Goal: Information Seeking & Learning: Learn about a topic

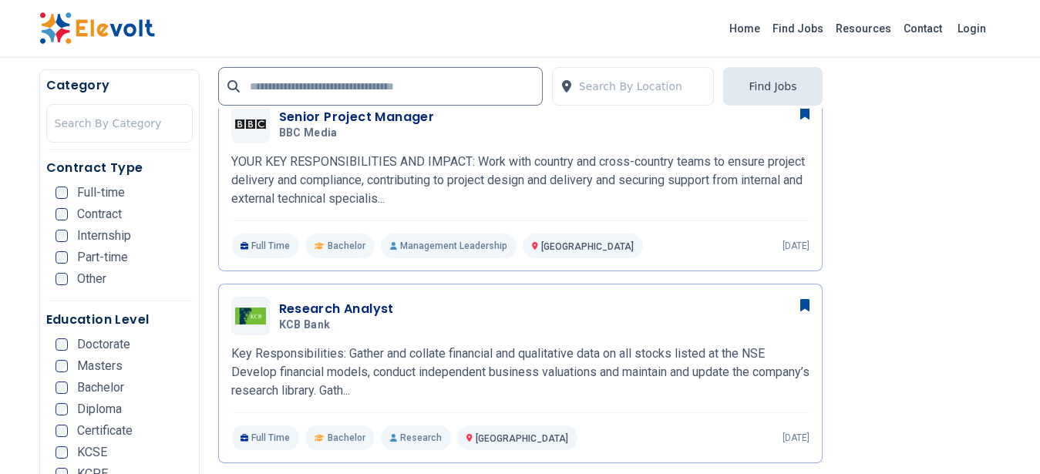
scroll to position [1069, 0]
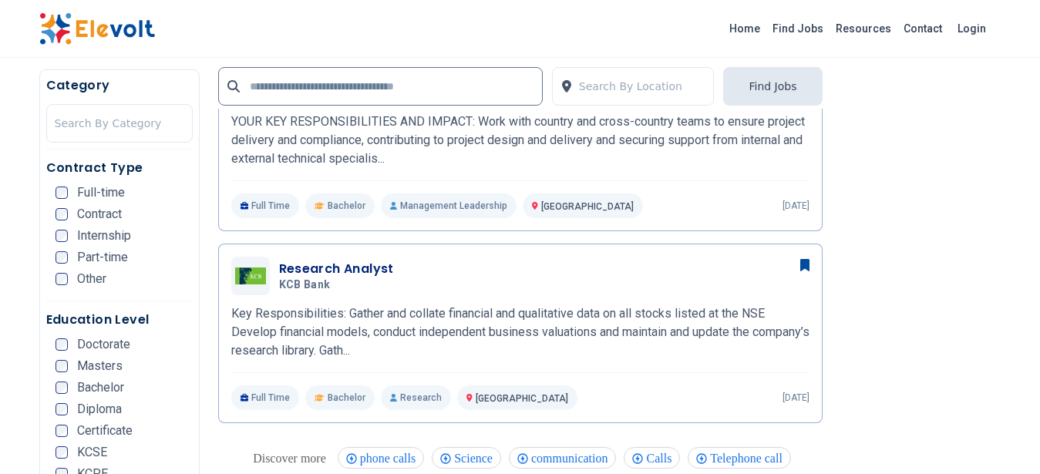
scroll to position [1069, 0]
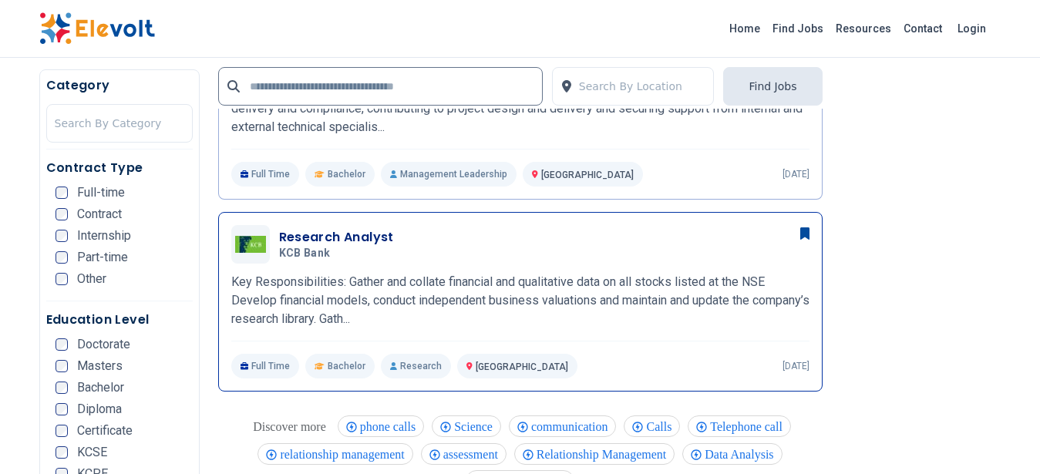
click at [589, 295] on p "Key Responsibilities: Gather and collate financial and qualitative data on all …" at bounding box center [520, 301] width 578 height 56
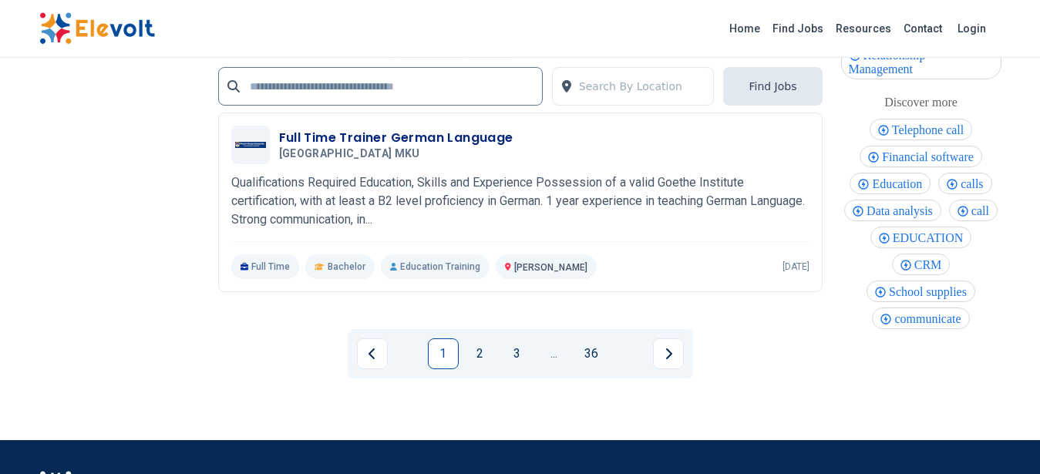
scroll to position [3340, 0]
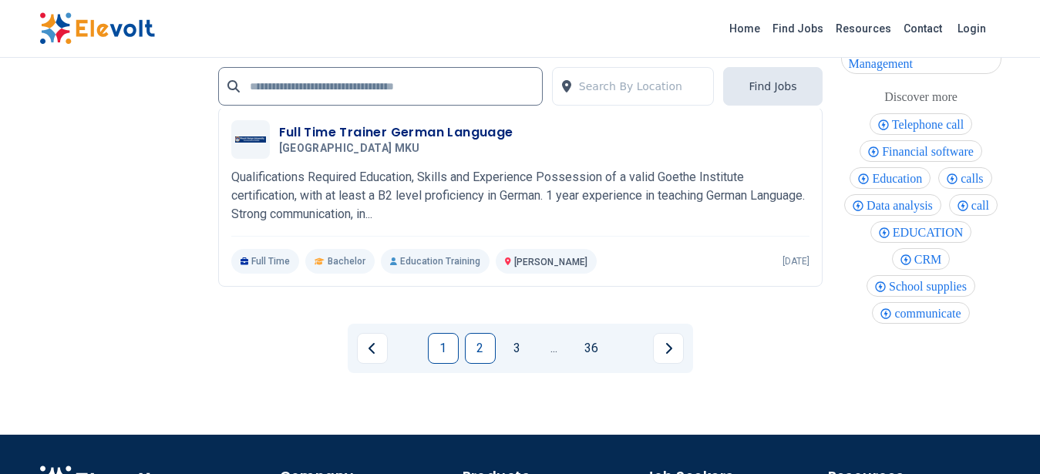
click at [486, 343] on link "2" at bounding box center [480, 348] width 31 height 31
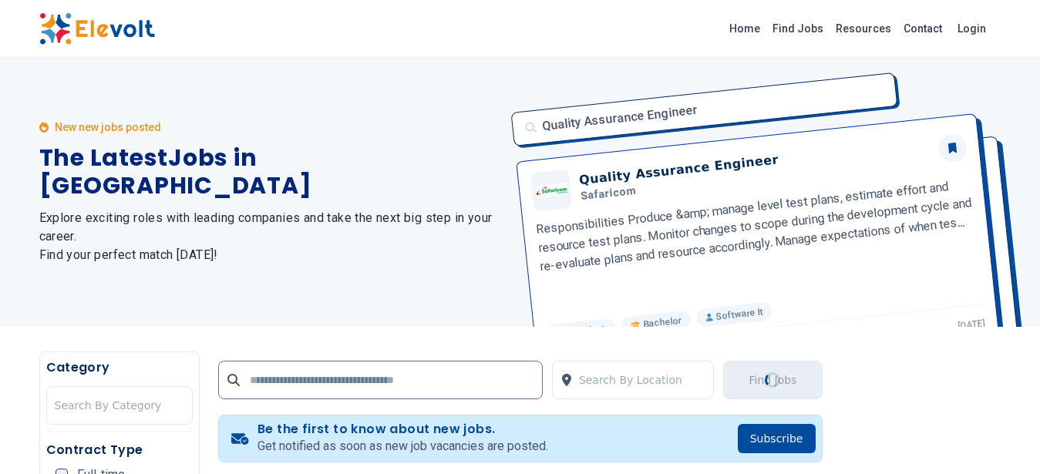
scroll to position [0, 0]
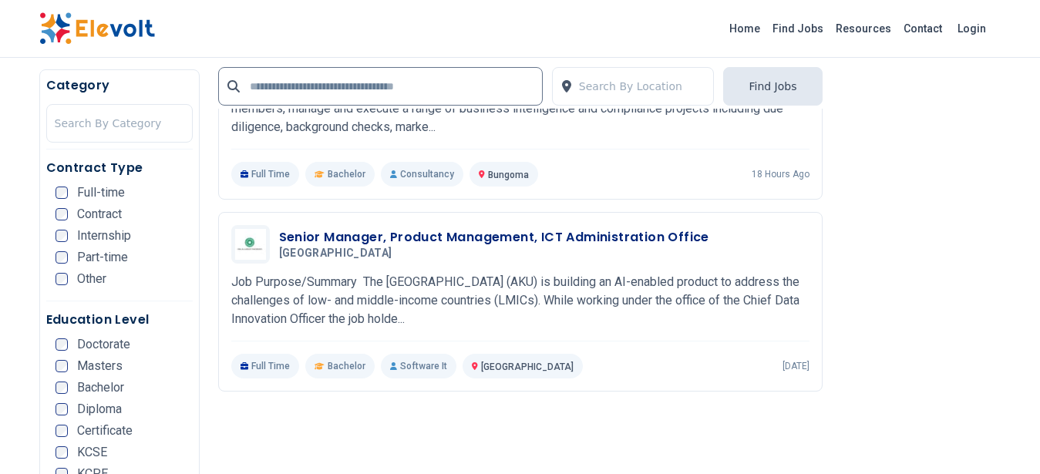
scroll to position [729, 0]
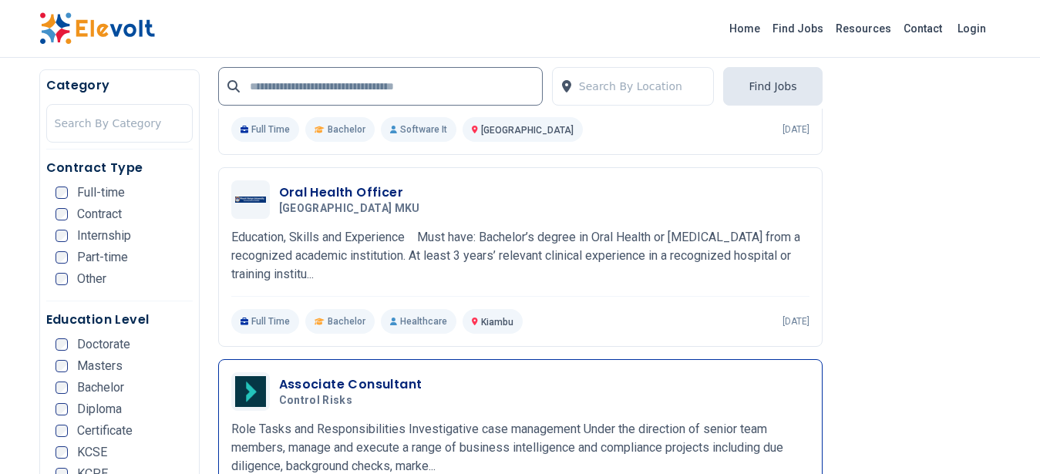
click at [564, 428] on p "Role Tasks and Responsibilities Investigative case management Under the directi…" at bounding box center [520, 448] width 578 height 56
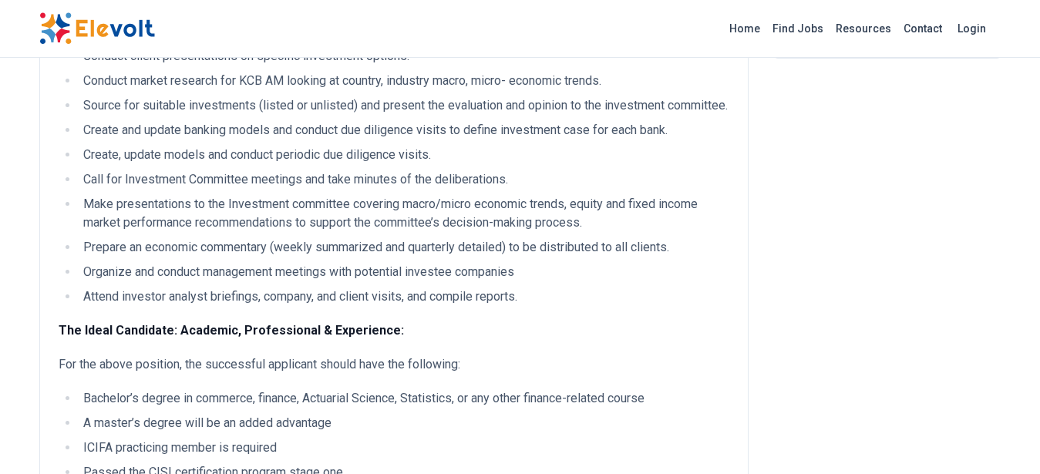
scroll to position [780, 0]
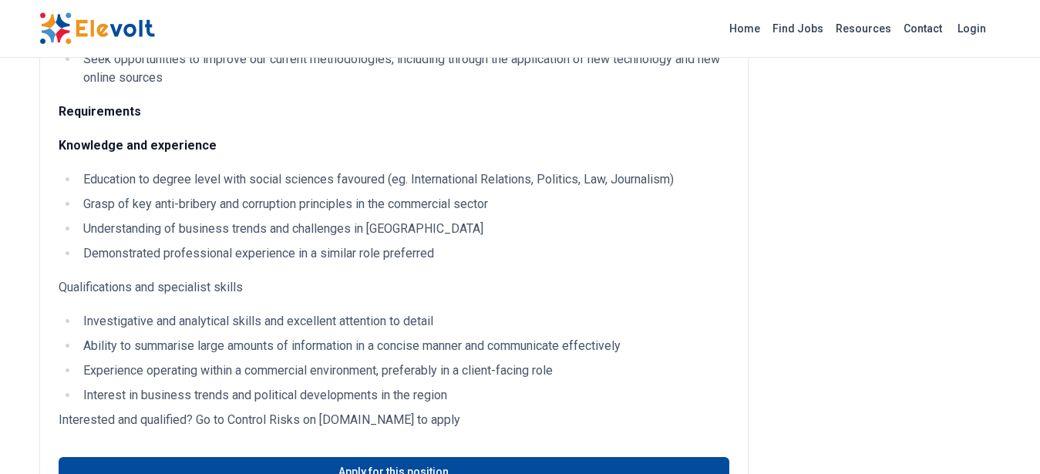
scroll to position [390, 0]
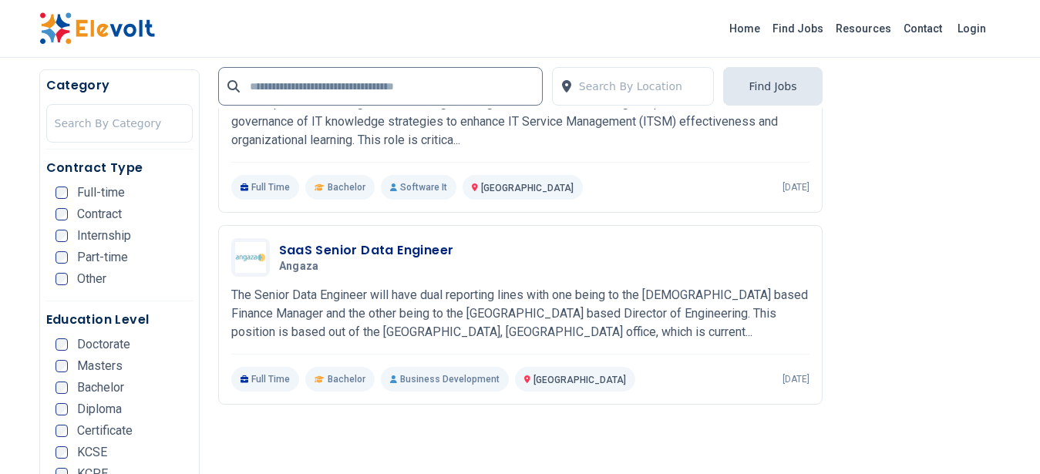
scroll to position [3105, 0]
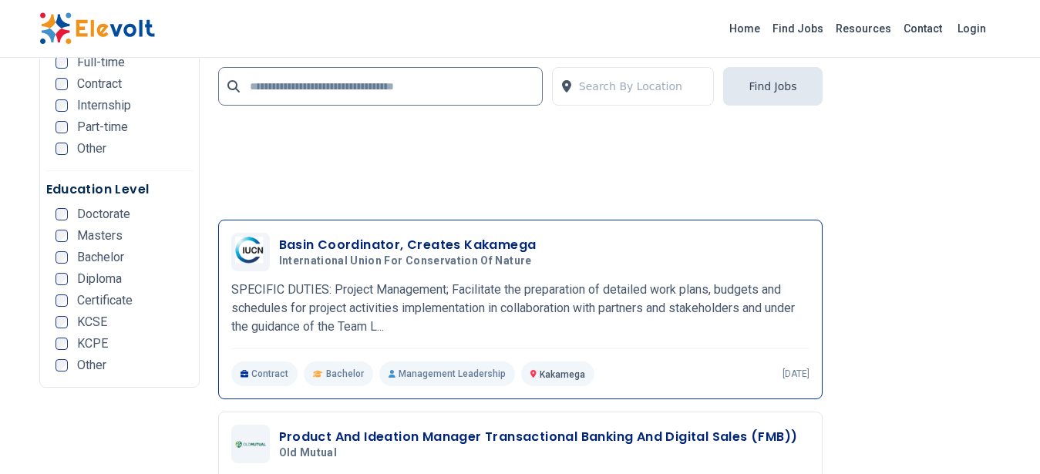
click at [568, 294] on p "SPECIFIC DUTIES: Project Management; Facilitate the preparation of detailed wor…" at bounding box center [520, 309] width 578 height 56
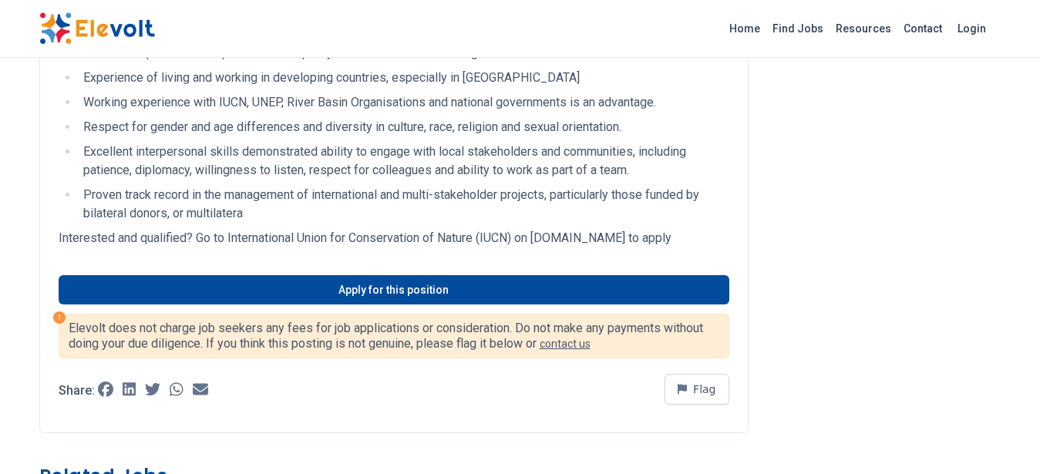
scroll to position [1561, 0]
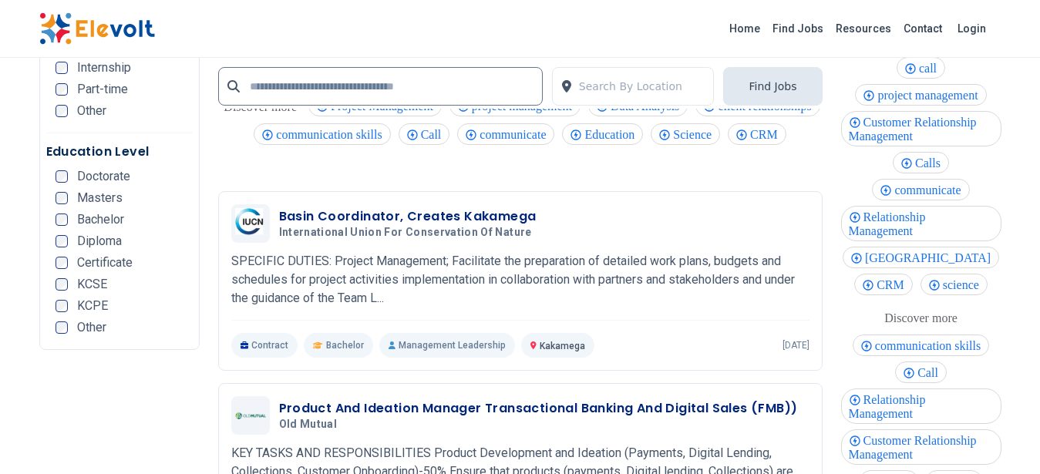
scroll to position [3577, 0]
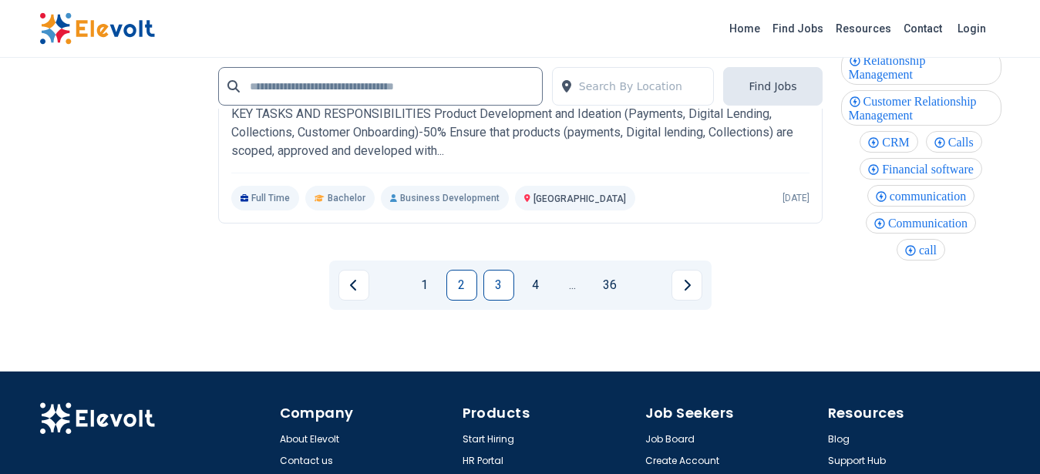
click at [495, 281] on link "3" at bounding box center [498, 285] width 31 height 31
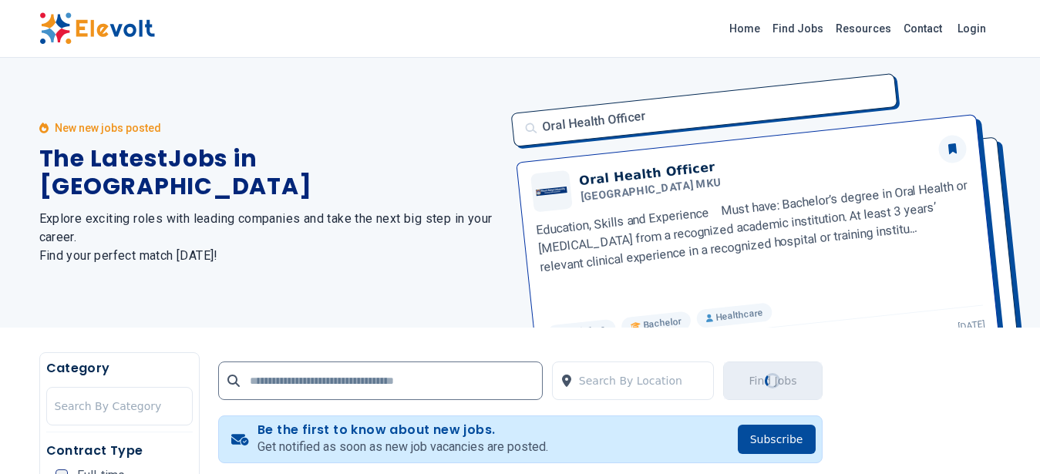
scroll to position [390, 0]
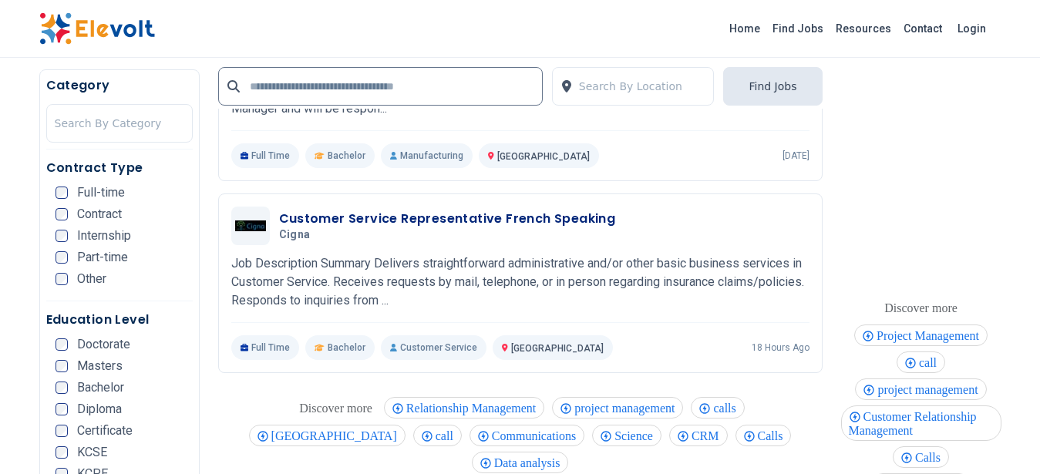
scroll to position [3121, 0]
